Goal: Task Accomplishment & Management: Manage account settings

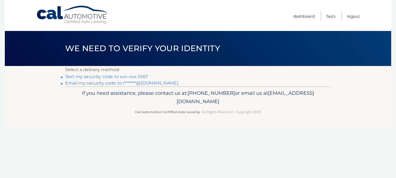
click at [104, 77] on link "Text my security code to xxx-xxx-1067" at bounding box center [106, 76] width 83 height 5
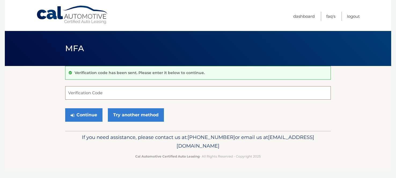
click at [103, 89] on input "Verification Code" at bounding box center [198, 92] width 266 height 13
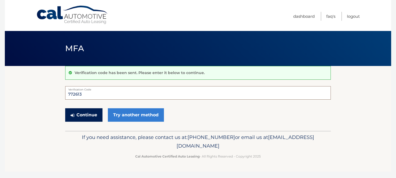
type input "772613"
click at [93, 115] on button "Continue" at bounding box center [83, 114] width 37 height 13
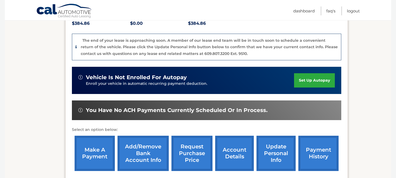
scroll to position [129, 0]
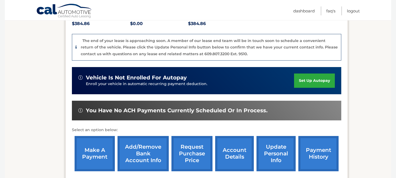
click at [270, 147] on link "update personal info" at bounding box center [276, 153] width 39 height 35
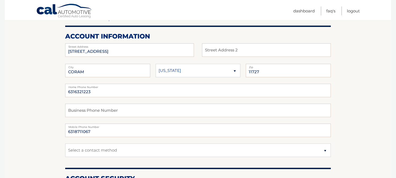
scroll to position [60, 0]
click at [100, 92] on input "6316321223" at bounding box center [198, 89] width 266 height 13
type input "6"
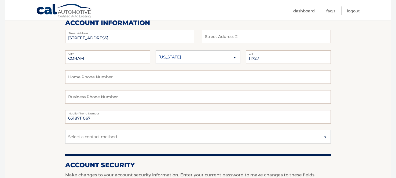
scroll to position [74, 0]
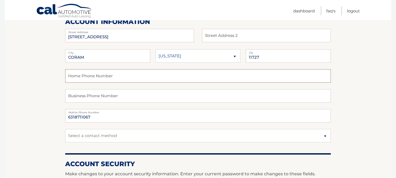
click at [82, 77] on input "text" at bounding box center [198, 75] width 266 height 13
type input "6318711067"
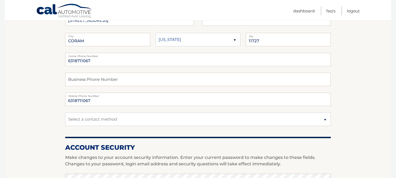
scroll to position [90, 0]
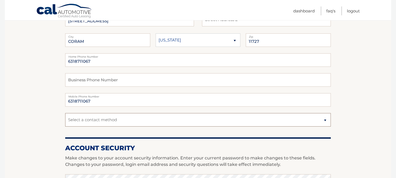
click at [109, 120] on select "Select a contact method Mobile Home" at bounding box center [198, 119] width 266 height 13
select select "1"
click at [65, 113] on select "Select a contact method Mobile Home" at bounding box center [198, 119] width 266 height 13
click at [45, 121] on section "Account Overview | Edit Profile account information 307 BRETTONWOODS DR Street …" at bounding box center [198, 171] width 387 height 391
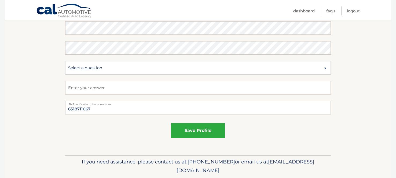
scroll to position [303, 0]
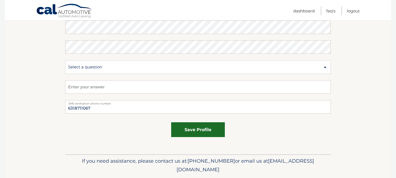
click at [194, 131] on button "save profile" at bounding box center [198, 129] width 54 height 15
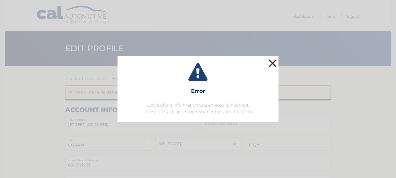
click at [272, 63] on button "×" at bounding box center [273, 63] width 11 height 11
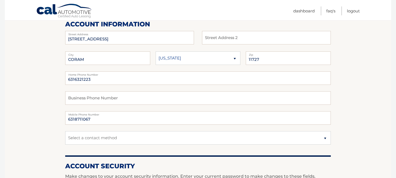
scroll to position [85, 0]
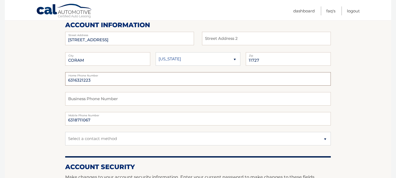
click at [116, 76] on input "6316321223" at bounding box center [198, 78] width 266 height 13
type input "6318711067"
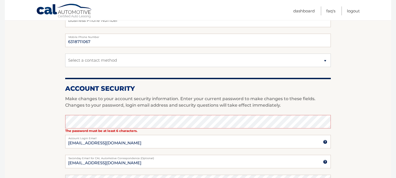
scroll to position [164, 0]
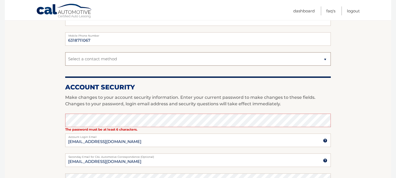
click at [71, 60] on select "Select a contact method Mobile Home" at bounding box center [198, 58] width 266 height 13
select select "1"
click at [65, 52] on select "Select a contact method Mobile Home" at bounding box center [198, 58] width 266 height 13
click at [42, 91] on section "Account Overview | Edit Profile One or more fields have an error. account infor…" at bounding box center [198, 104] width 387 height 405
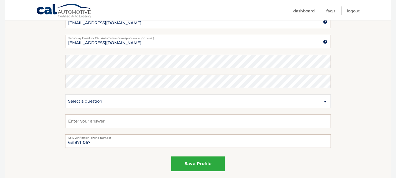
scroll to position [284, 0]
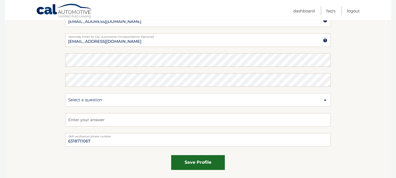
click at [187, 161] on button "save profile" at bounding box center [198, 162] width 54 height 15
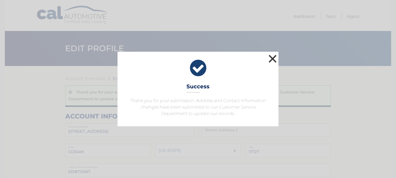
click at [274, 58] on button "×" at bounding box center [273, 58] width 11 height 11
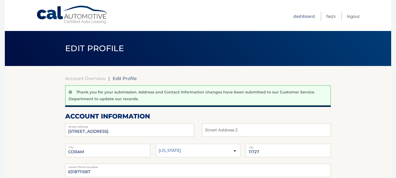
click at [301, 17] on link "Dashboard" at bounding box center [304, 16] width 21 height 9
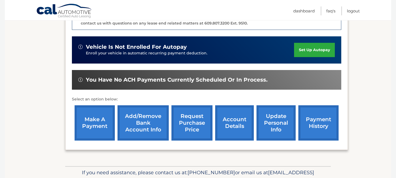
scroll to position [161, 0]
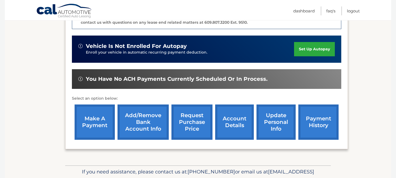
click at [85, 118] on link "make a payment" at bounding box center [95, 121] width 40 height 35
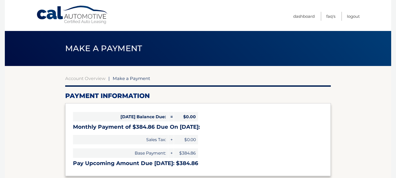
select select "ZjA5NDFlYjUtNTQ4YS00OTNkLWI3NjItNjIwMjFhZWZmZDMw"
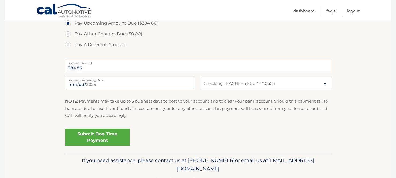
scroll to position [190, 0]
click at [93, 136] on link "Submit One Time Payment" at bounding box center [97, 136] width 64 height 17
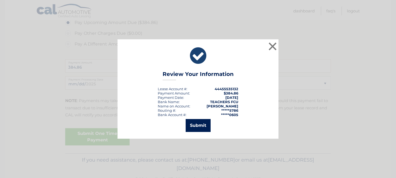
click at [199, 126] on button "Submit" at bounding box center [198, 125] width 25 height 13
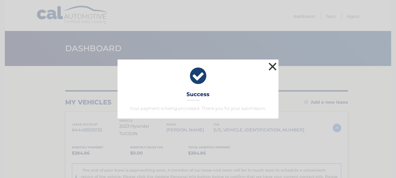
click at [271, 63] on button "×" at bounding box center [273, 66] width 11 height 11
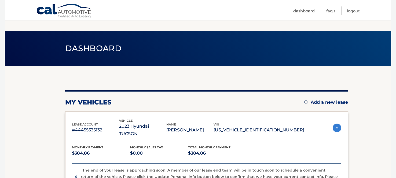
scroll to position [190, 0]
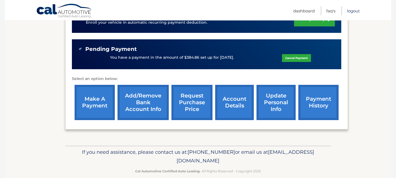
click at [355, 12] on link "Logout" at bounding box center [353, 10] width 13 height 9
